Goal: Check status: Check status

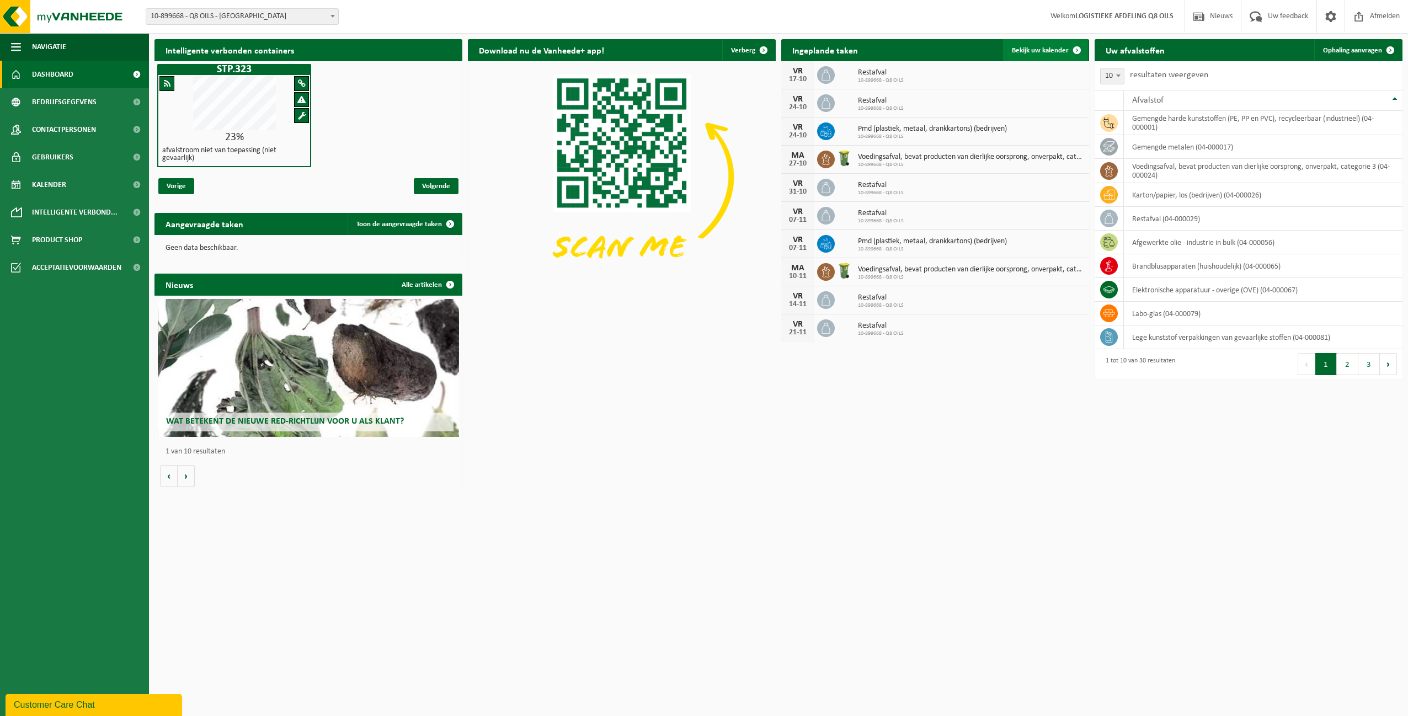
click at [1039, 49] on span "Bekijk uw kalender" at bounding box center [1040, 50] width 57 height 7
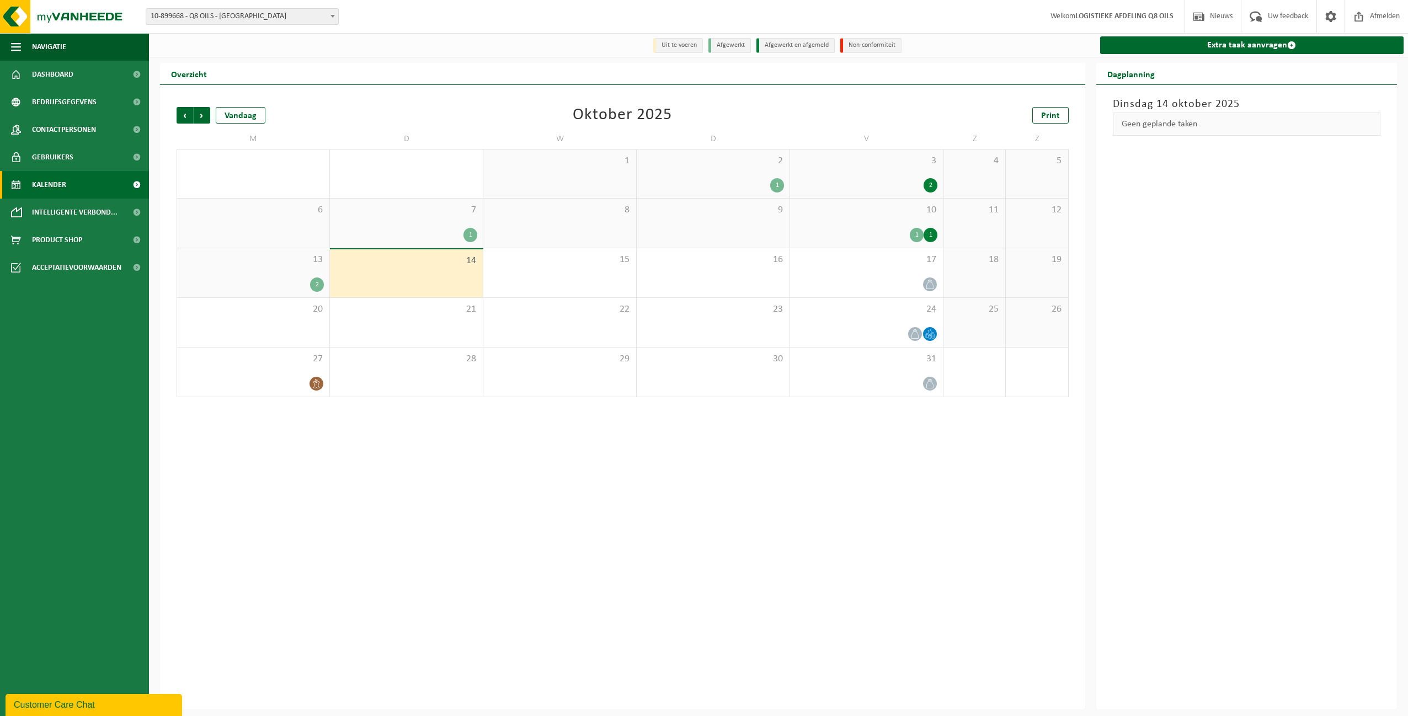
click at [932, 232] on div "1" at bounding box center [930, 235] width 14 height 14
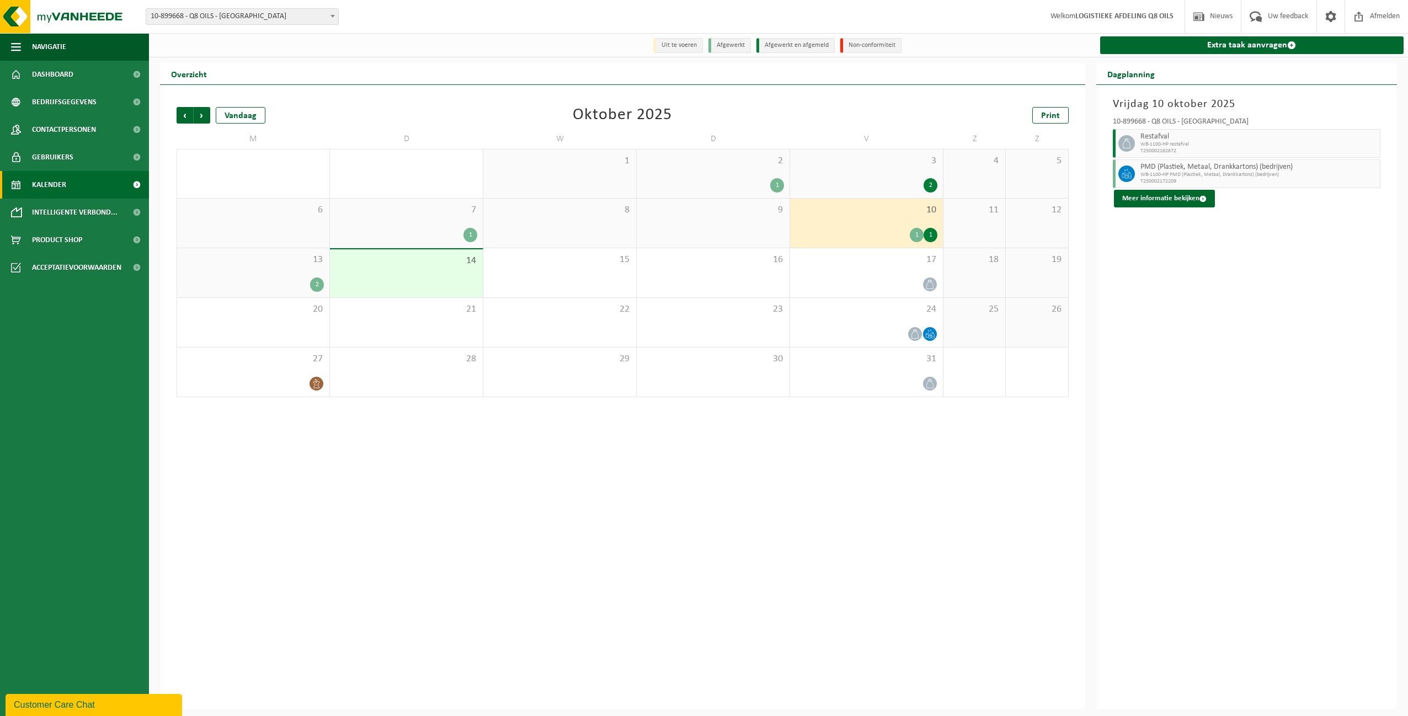
click at [930, 185] on div "2" at bounding box center [930, 185] width 14 height 14
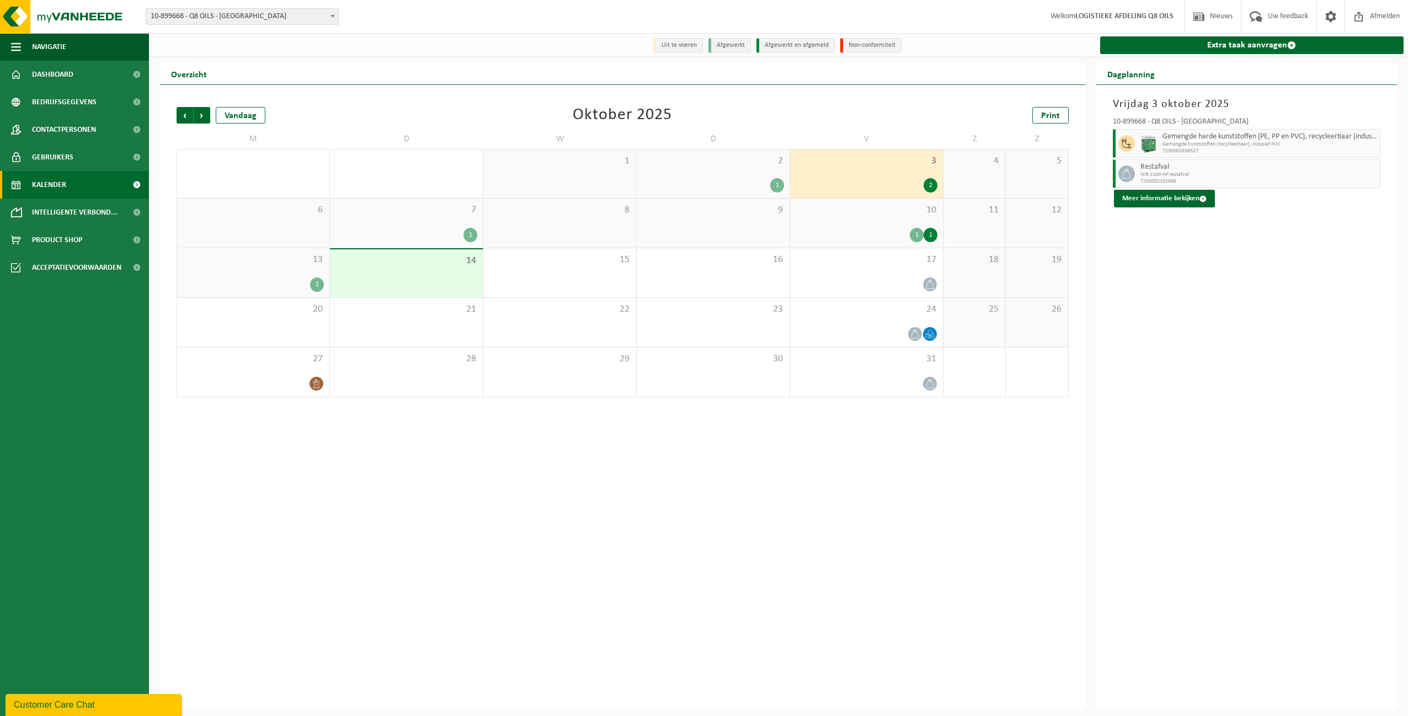
click at [312, 286] on div "2" at bounding box center [317, 284] width 14 height 14
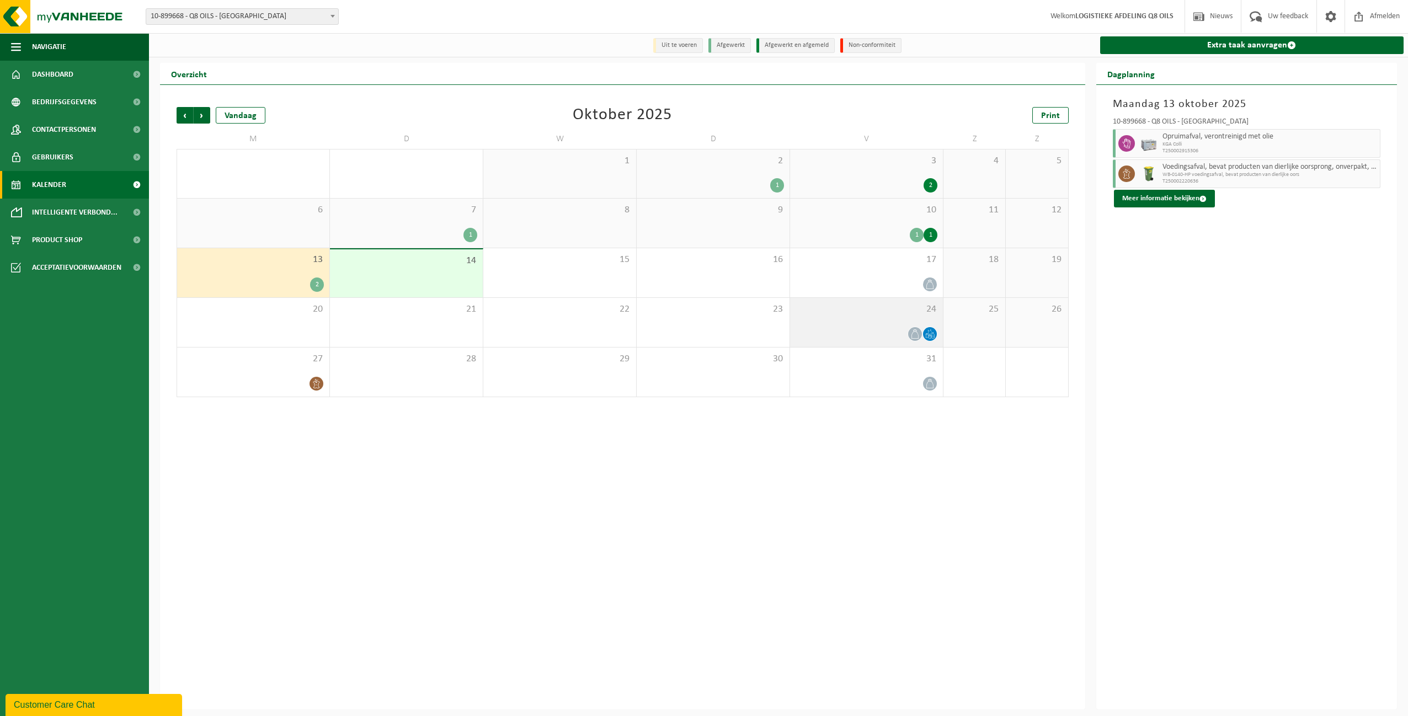
click at [931, 335] on icon at bounding box center [929, 333] width 9 height 9
